Goal: Information Seeking & Learning: Find specific fact

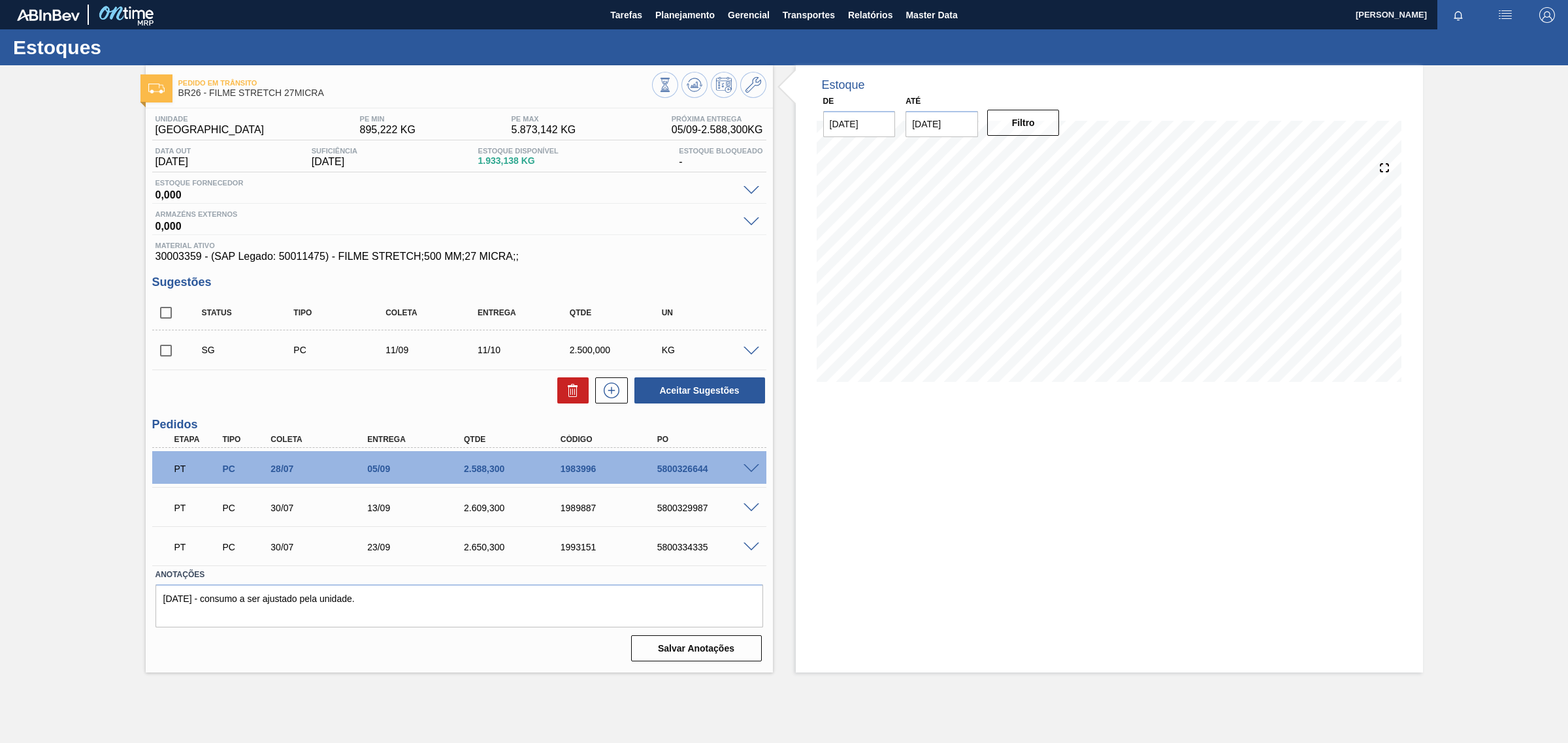
click at [931, 121] on input "[DATE]" at bounding box center [941, 123] width 72 height 26
type input "[DATE]"
click at [1060, 118] on div "Filtro" at bounding box center [1025, 123] width 83 height 29
click at [1056, 120] on button "Filtro" at bounding box center [1023, 123] width 72 height 26
click at [1379, 165] on icon at bounding box center [1384, 167] width 19 height 19
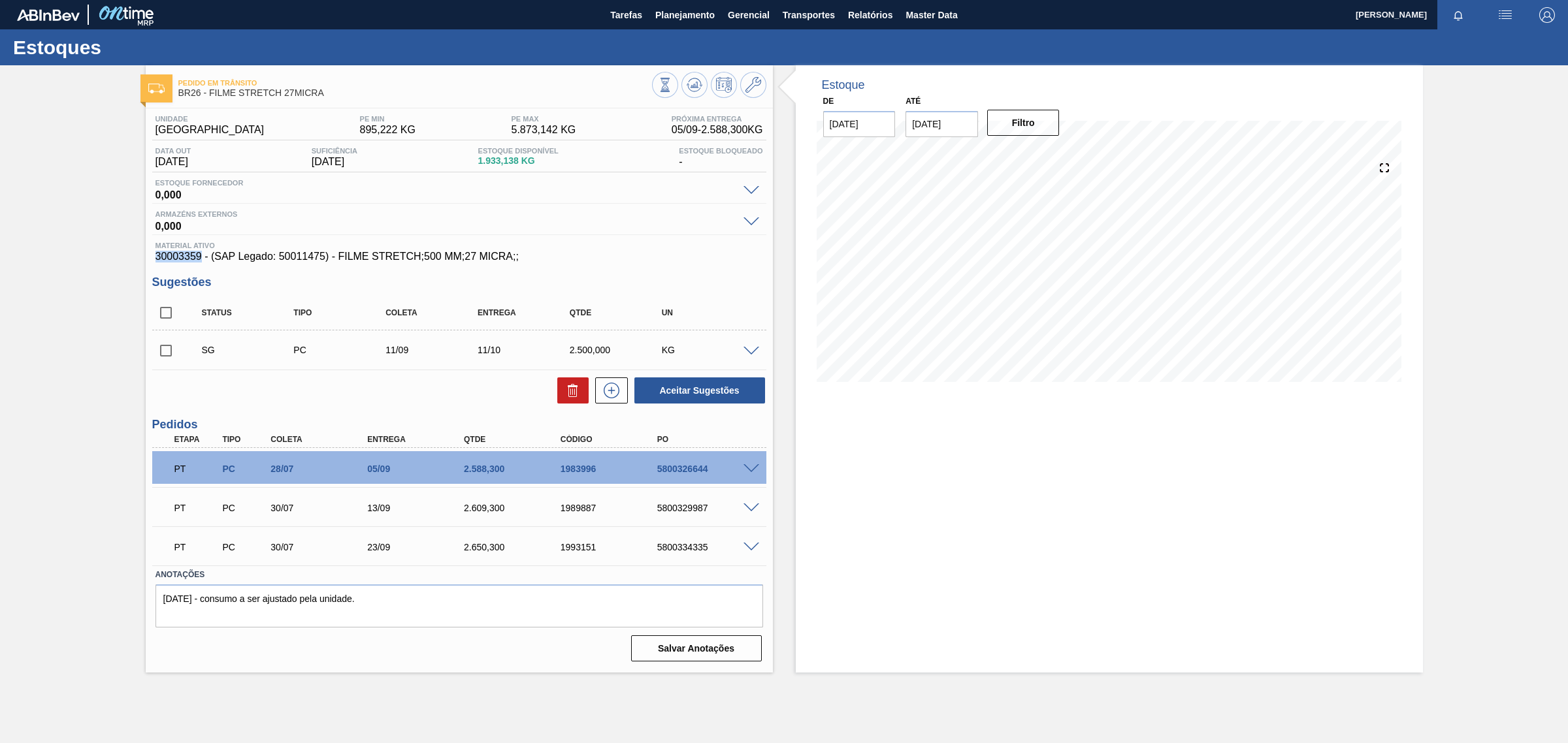
drag, startPoint x: 155, startPoint y: 260, endPoint x: 200, endPoint y: 263, distance: 45.1
click at [200, 263] on span "30003359 - (SAP Legado: 50011475) - FILME STRETCH;500 MM;27 MICRA;;" at bounding box center [459, 257] width 608 height 12
copy span "30003359"
drag, startPoint x: 282, startPoint y: 260, endPoint x: 325, endPoint y: 260, distance: 43.0
click at [325, 260] on span "30003359 - (SAP Legado: 50011475) - FILME STRETCH;500 MM;27 MICRA;;" at bounding box center [459, 257] width 608 height 12
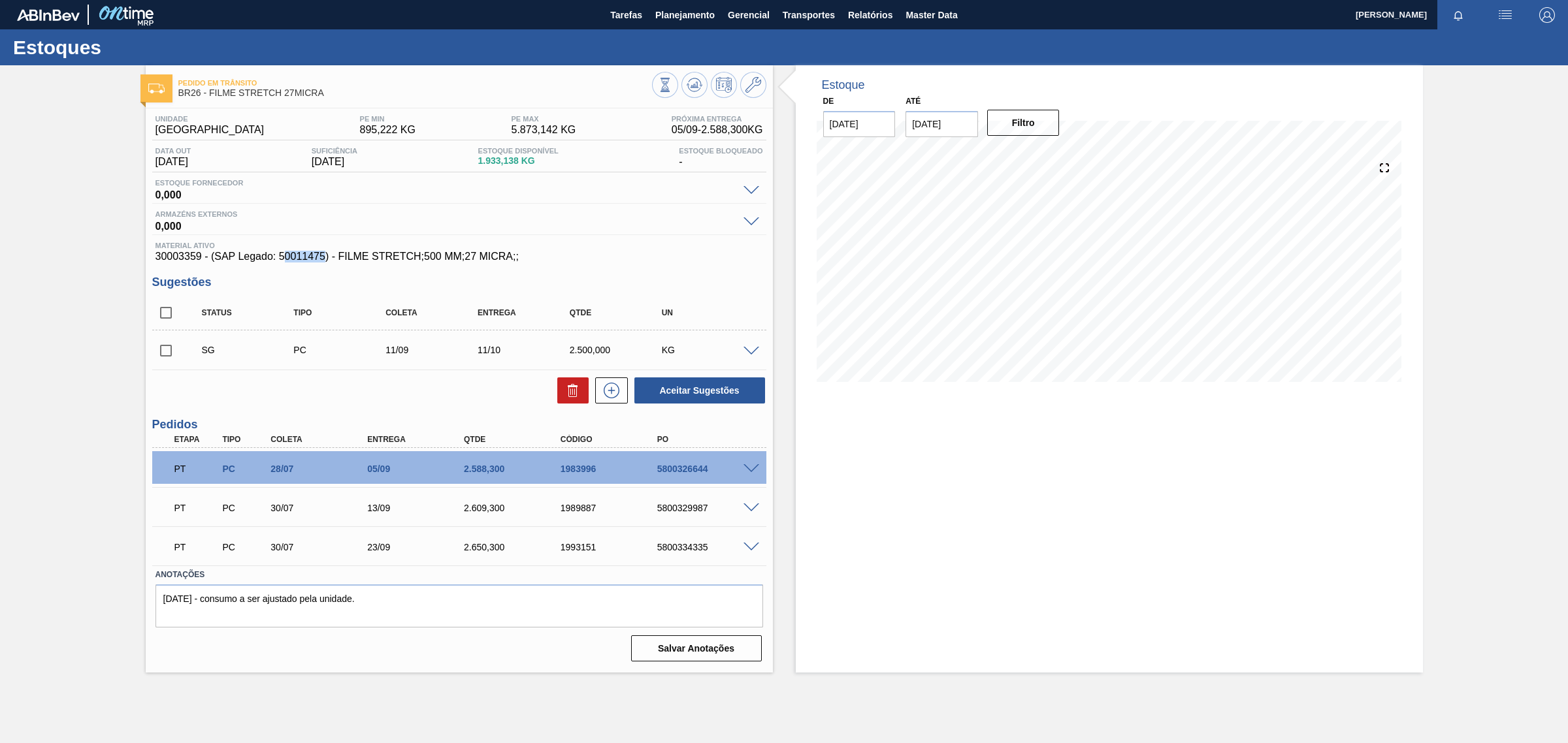
copy span "0011475"
click at [169, 263] on span "30003359 - (SAP Legado: 50011475) - FILME STRETCH;500 MM;27 MICRA;;" at bounding box center [459, 257] width 608 height 12
copy span "30003359"
